Goal: Transaction & Acquisition: Purchase product/service

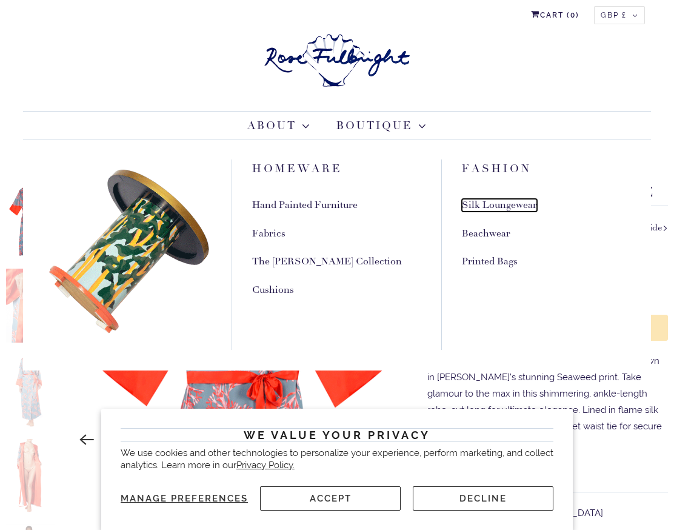
click at [493, 205] on link "Silk Loungewear" at bounding box center [499, 205] width 75 height 13
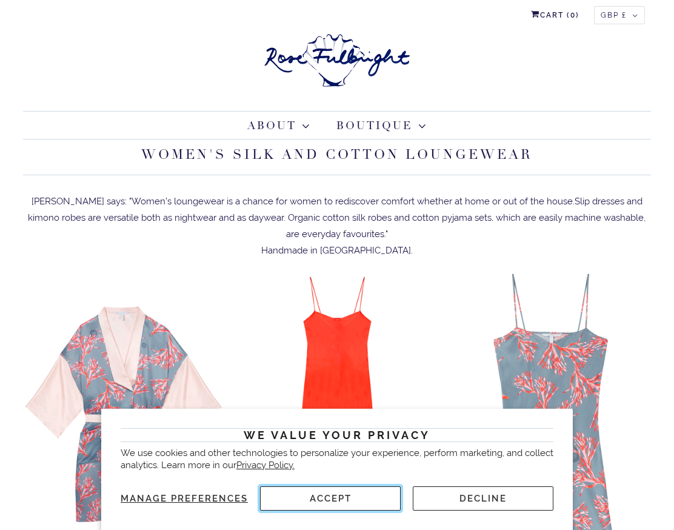
click at [340, 498] on button "Accept" at bounding box center [330, 498] width 141 height 24
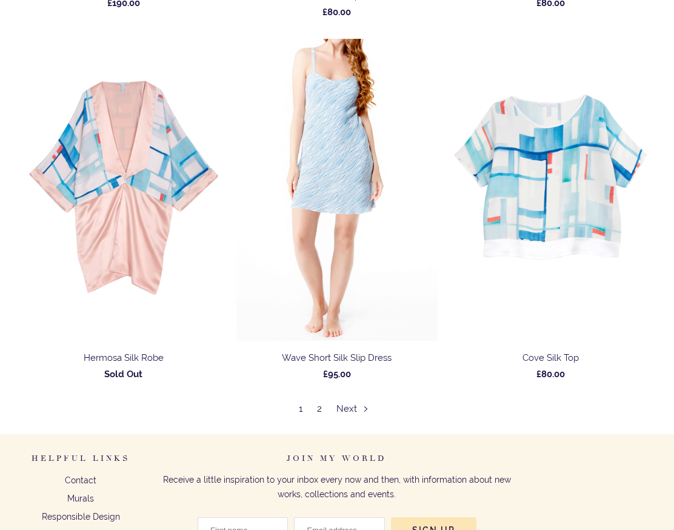
scroll to position [5670, 0]
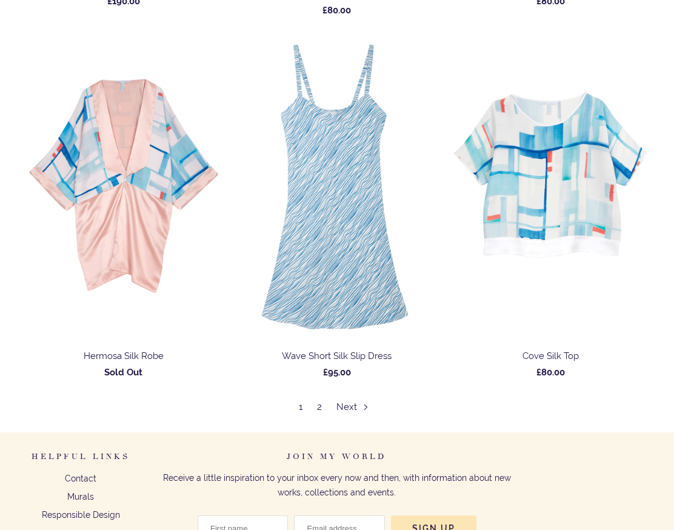
click at [316, 408] on span "2" at bounding box center [319, 408] width 17 height 13
click at [340, 409] on link "Next" at bounding box center [356, 407] width 38 height 11
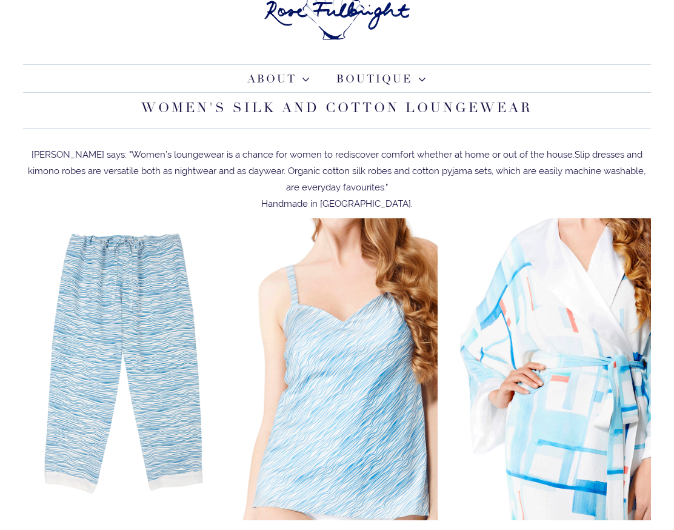
scroll to position [74, 0]
